Goal: Check status

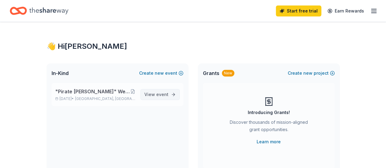
click at [164, 94] on span "event" at bounding box center [162, 94] width 12 height 5
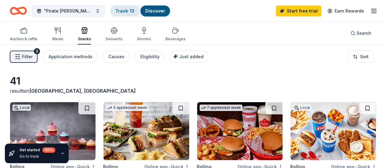
click at [129, 12] on link "Track · 13" at bounding box center [124, 10] width 19 height 5
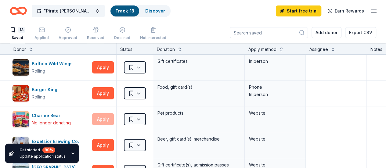
click at [100, 34] on div "Received" at bounding box center [95, 33] width 17 height 13
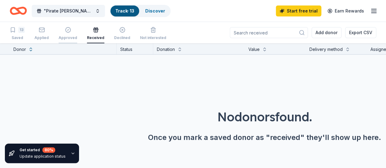
click at [70, 35] on div "Approved" at bounding box center [68, 33] width 19 height 13
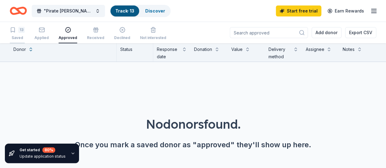
click at [23, 31] on div "13" at bounding box center [17, 30] width 15 height 6
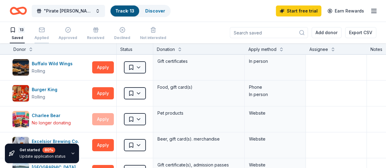
click at [45, 34] on div "Applied" at bounding box center [42, 33] width 14 height 13
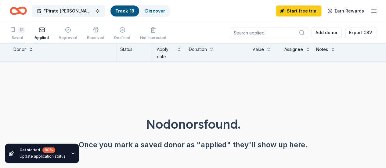
click at [23, 35] on div "13 Saved" at bounding box center [17, 33] width 15 height 13
